Goal: Ask a question

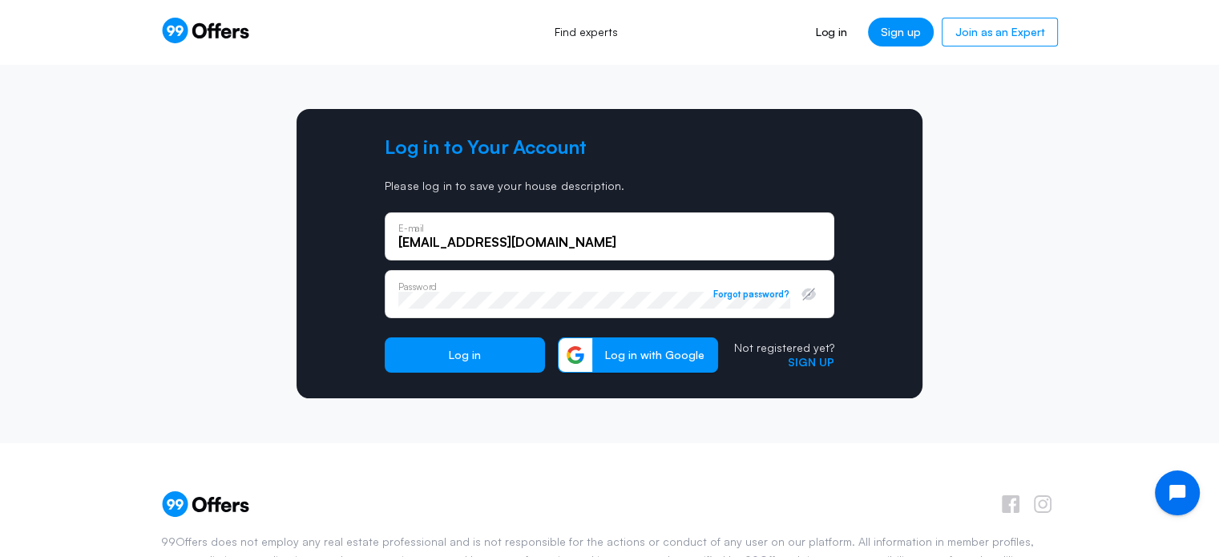
click at [385, 337] on button "Log in" at bounding box center [465, 354] width 160 height 35
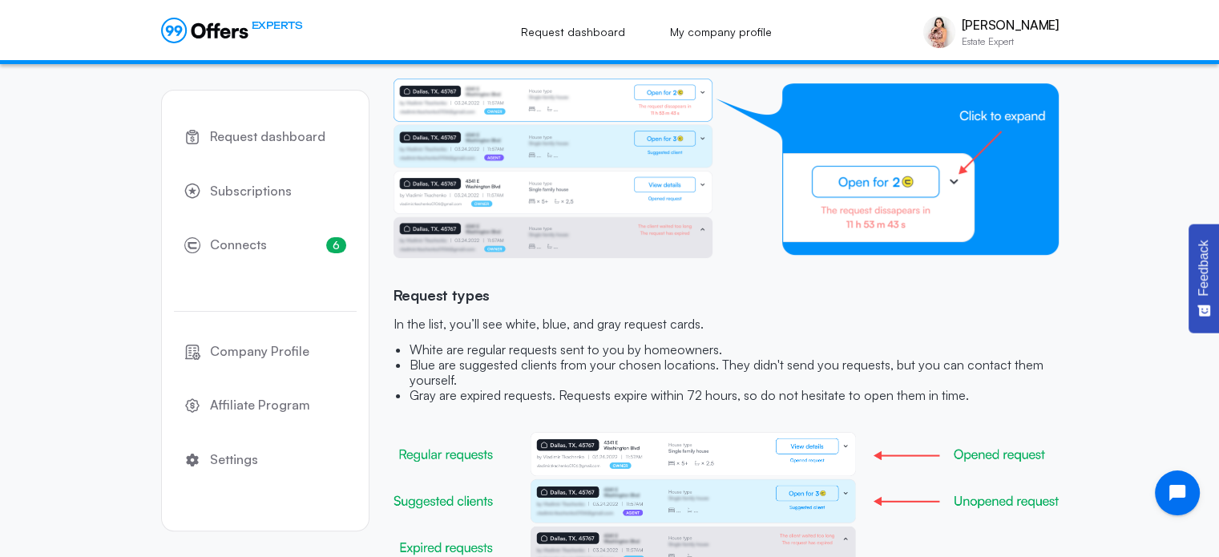
scroll to position [232, 0]
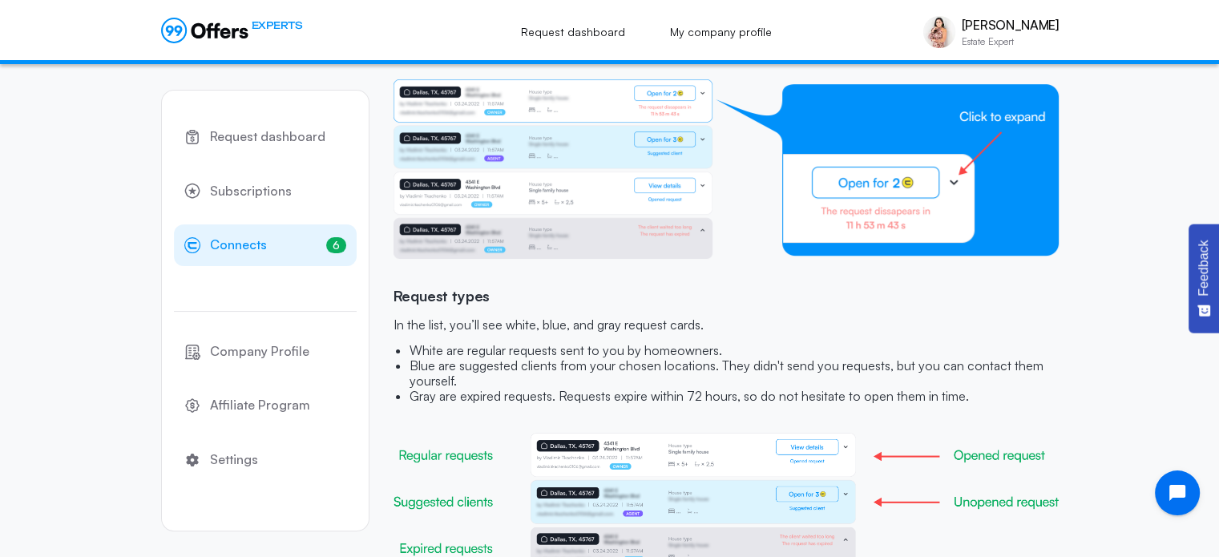
click at [276, 251] on link "6 Connects 6" at bounding box center [265, 245] width 183 height 42
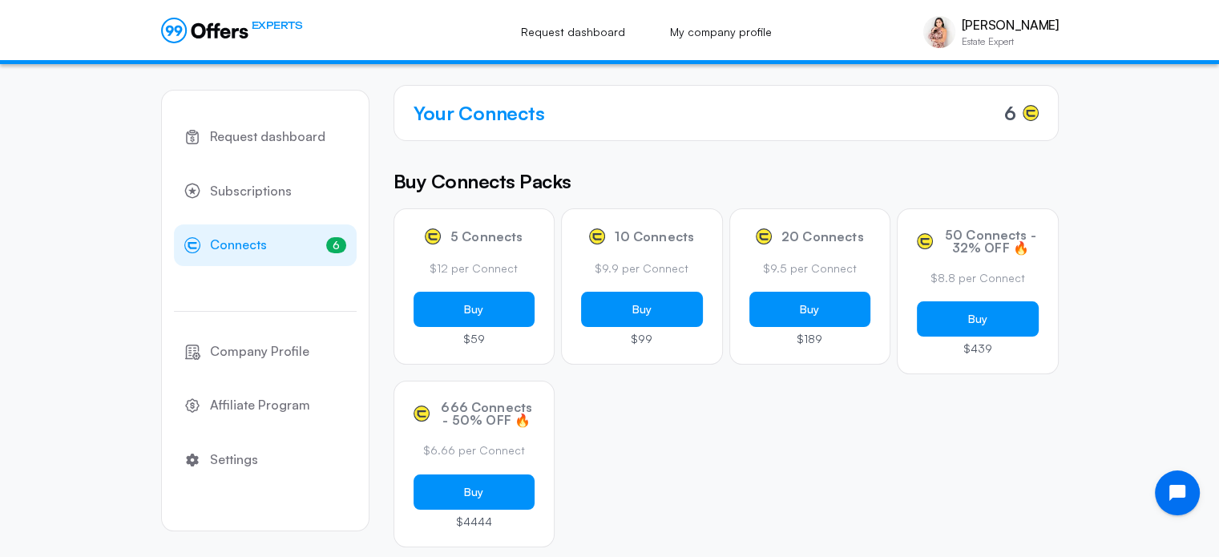
scroll to position [114, 0]
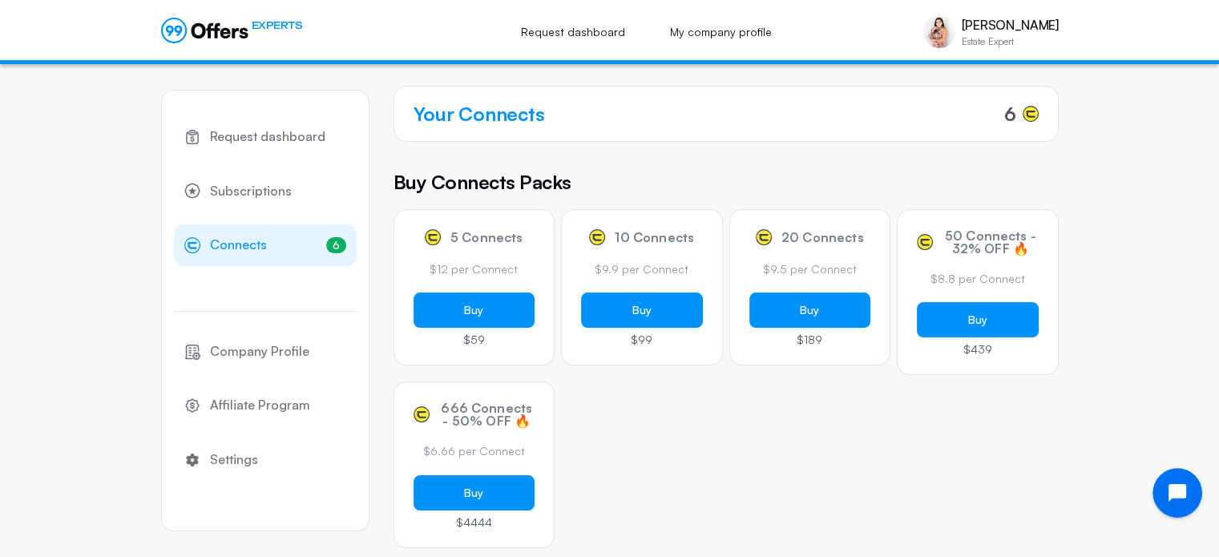
click at [1175, 493] on icon "Open chat widget" at bounding box center [1186, 493] width 25 height 25
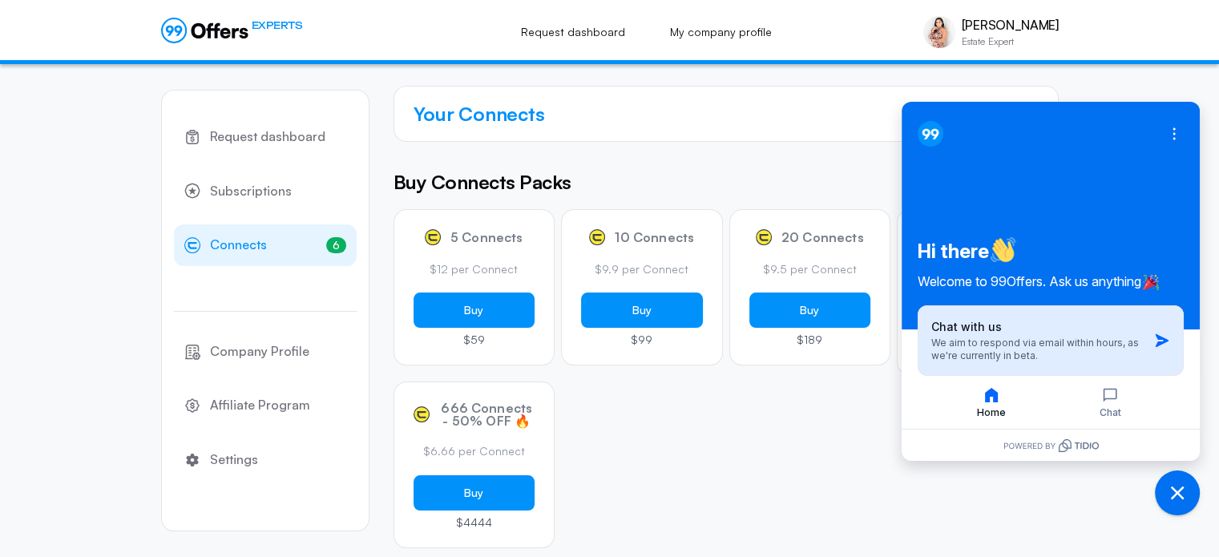
click at [1144, 332] on button "Chat with us We aim to respond via email within hours, as we're currently in be…" at bounding box center [1051, 340] width 266 height 71
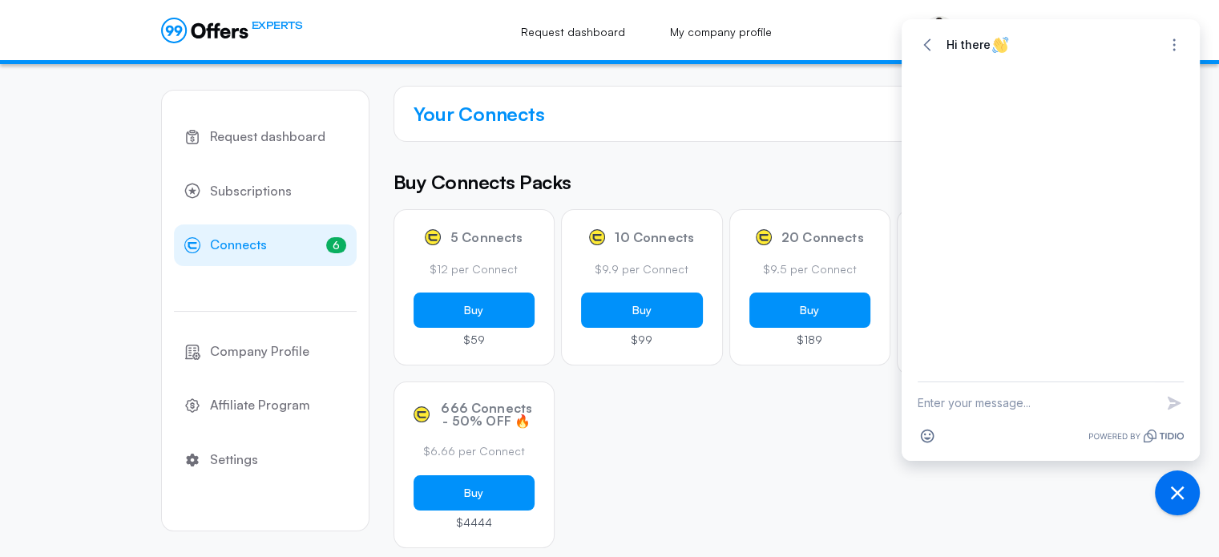
click at [1144, 332] on div at bounding box center [1051, 224] width 298 height 314
click at [964, 400] on textarea "New message" at bounding box center [1036, 403] width 237 height 42
type textarea "how can I do a trial to see how valid these ar"
click at [1175, 387] on icon "button" at bounding box center [1174, 395] width 16 height 16
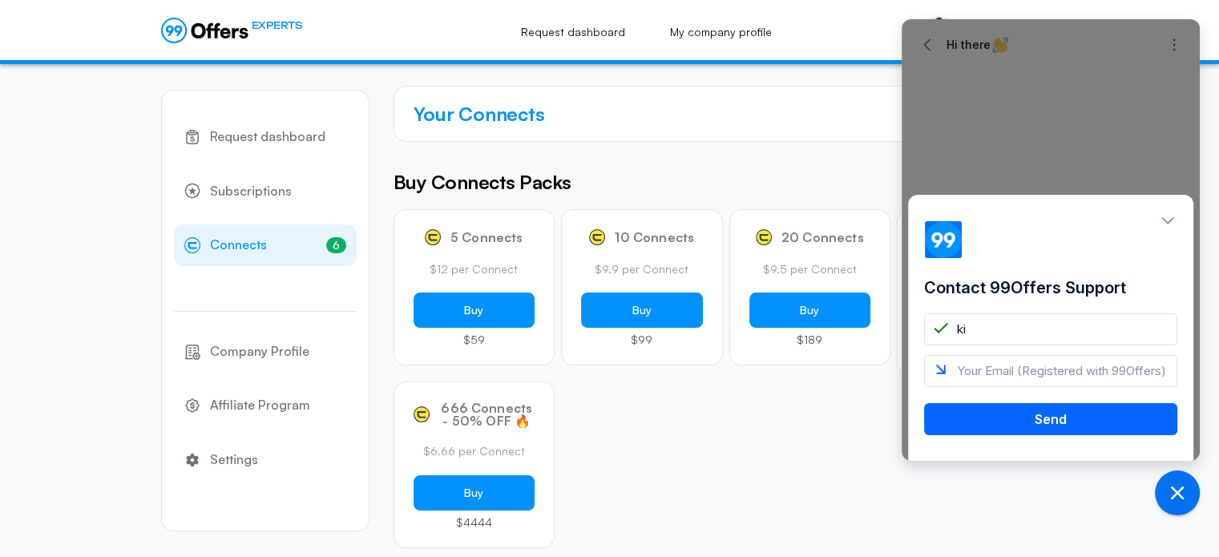
type input "k"
type input "[PERSON_NAME]"
type input "[EMAIL_ADDRESS][DOMAIN_NAME]"
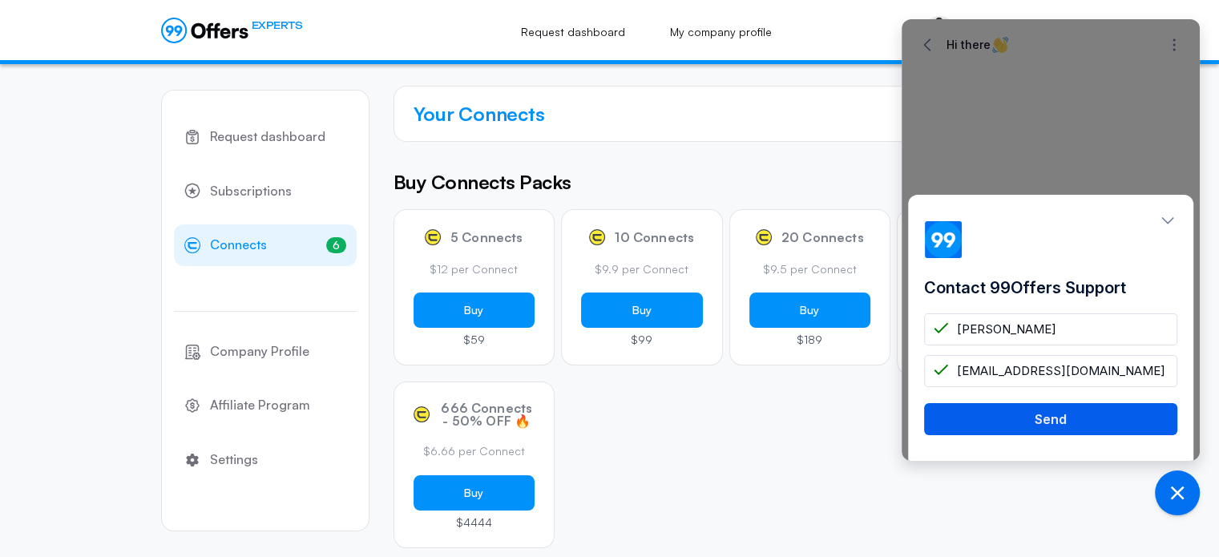
click at [1105, 414] on button "Send" at bounding box center [1050, 419] width 253 height 32
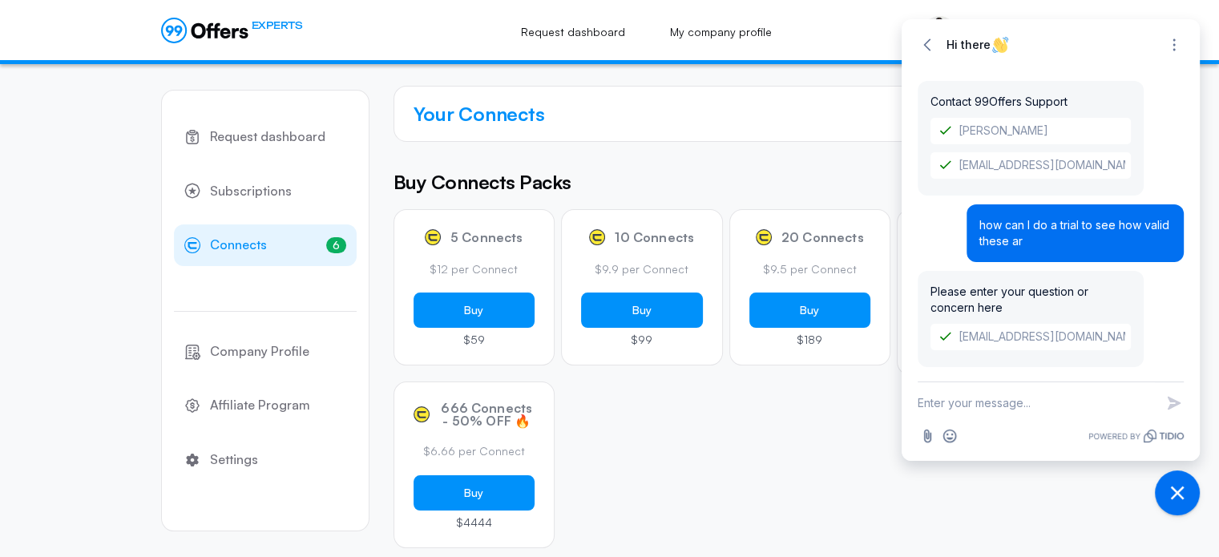
click at [989, 401] on textarea "New message" at bounding box center [1036, 403] width 237 height 42
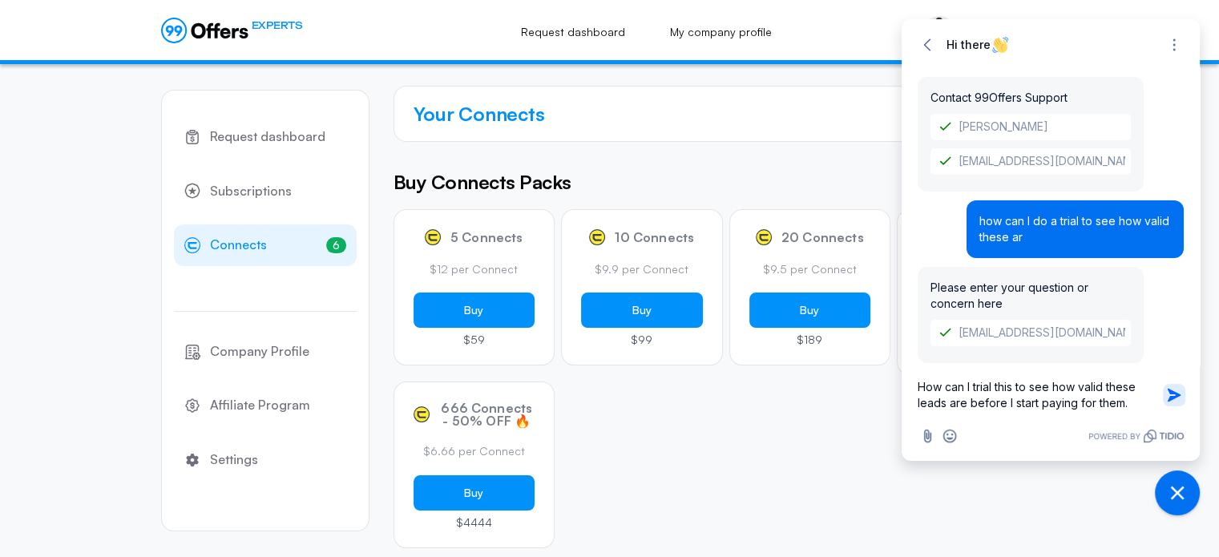
type textarea "How can I trial this to see how valid these leads are before I start paying for…"
click at [1173, 397] on icon "button" at bounding box center [1174, 395] width 13 height 13
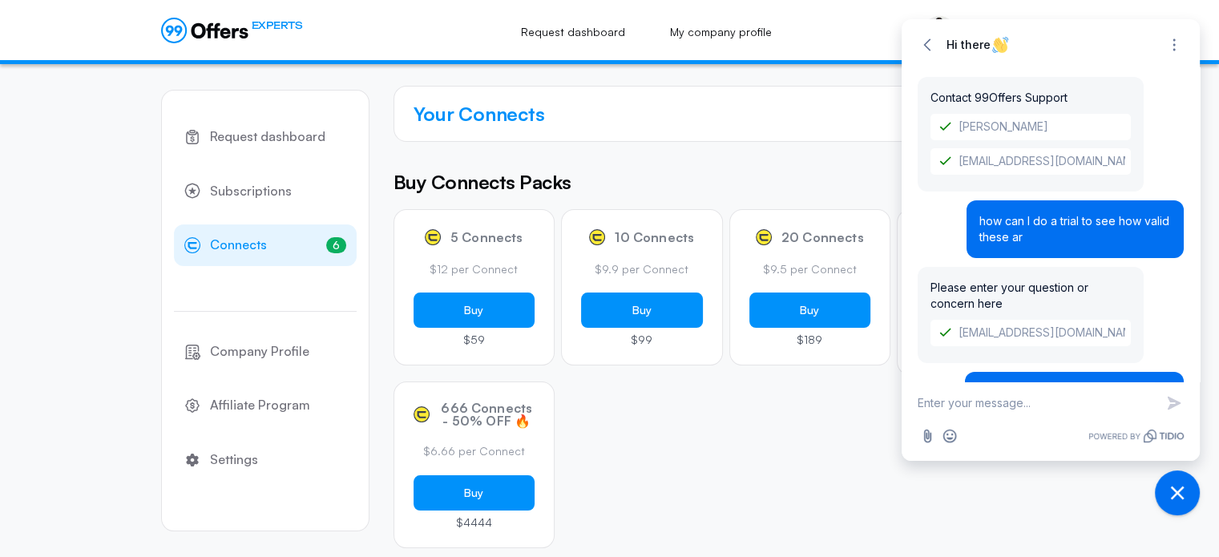
scroll to position [78, 0]
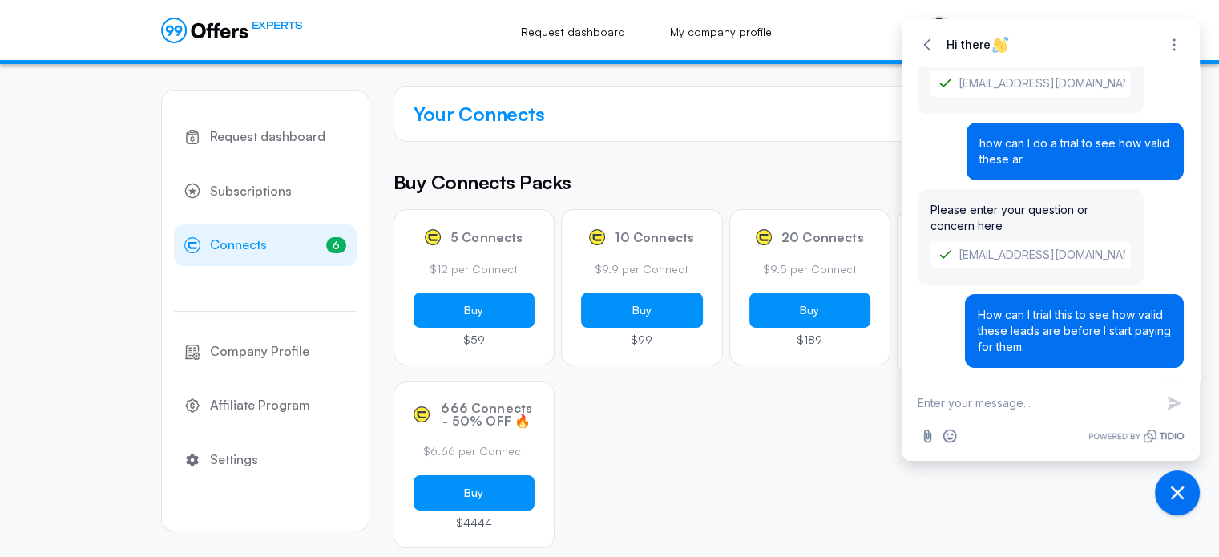
click at [660, 489] on div "5 Connects $12 per Connect Buy $59 10 Connects $9.9 per Connect Buy $99 20 Conn…" at bounding box center [726, 378] width 665 height 339
